Goal: Task Accomplishment & Management: Complete application form

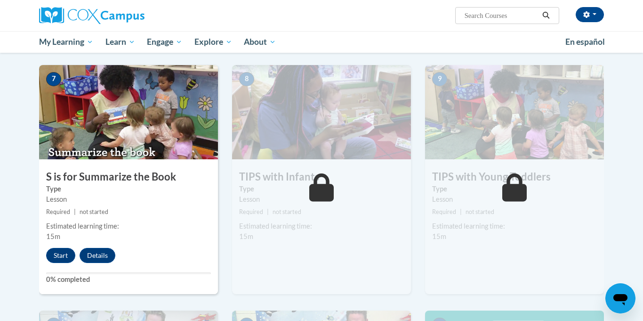
scroll to position [688, 0]
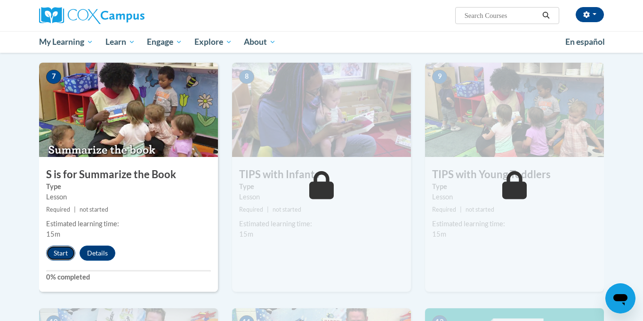
click at [63, 251] on button "Start" at bounding box center [60, 252] width 29 height 15
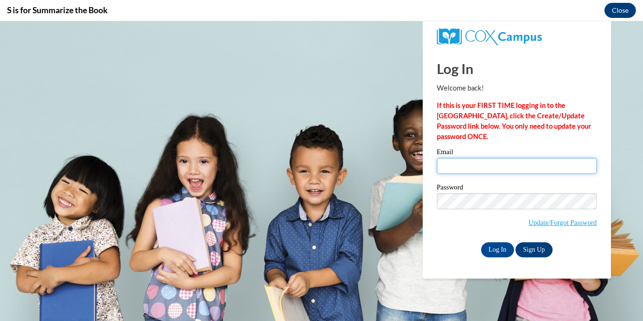
click at [469, 171] on input "Email" at bounding box center [517, 166] width 160 height 16
type input "[EMAIL_ADDRESS][DOMAIN_NAME]"
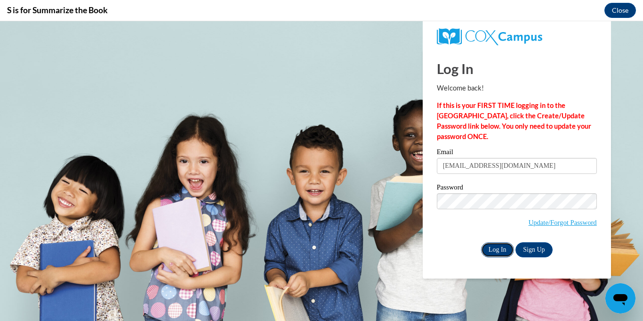
click at [489, 243] on input "Log In" at bounding box center [497, 249] width 33 height 15
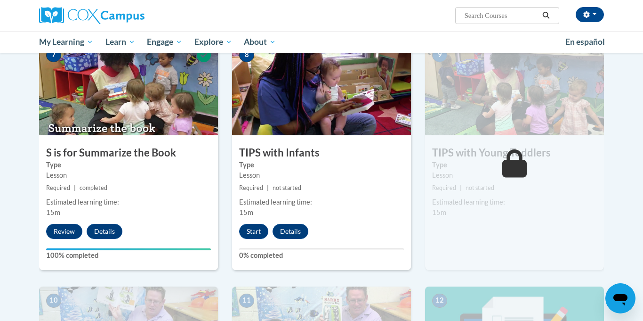
scroll to position [697, 0]
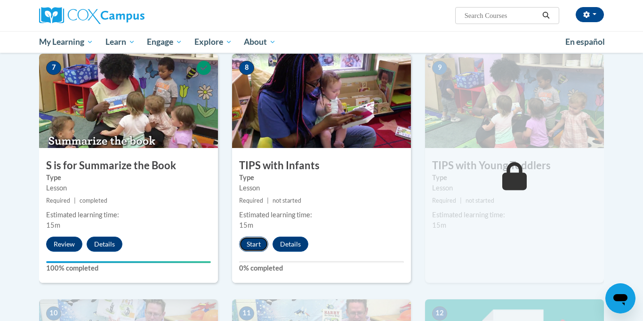
click at [253, 241] on button "Start" at bounding box center [253, 243] width 29 height 15
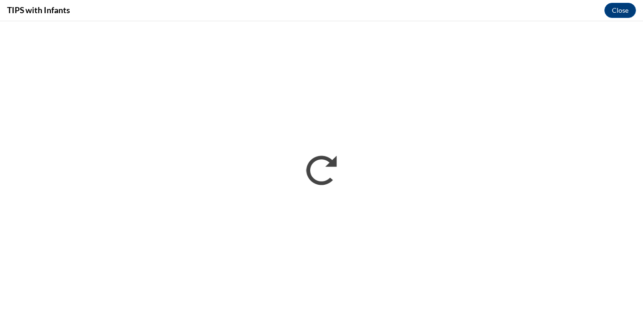
scroll to position [0, 0]
